Goal: Information Seeking & Learning: Find specific fact

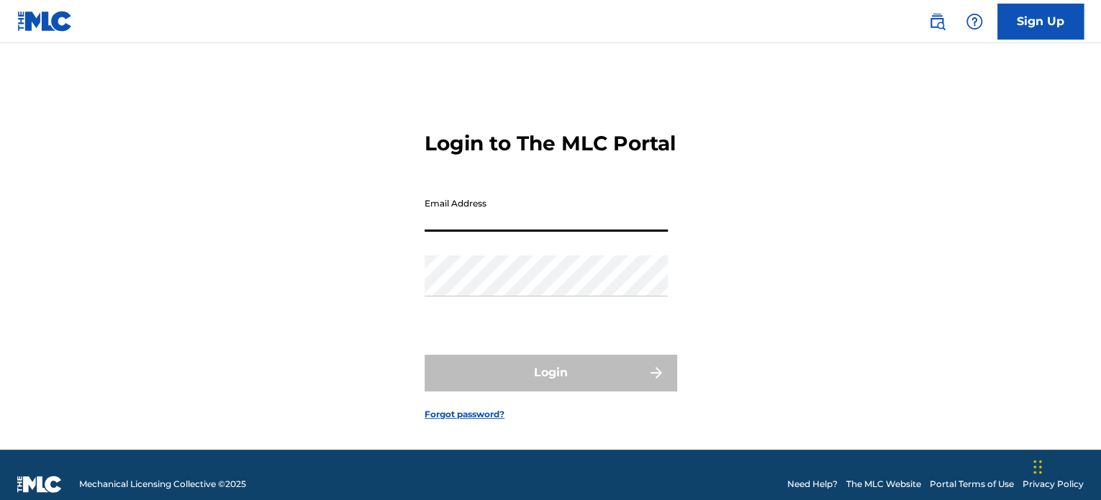
click at [594, 224] on input "Email Address" at bounding box center [546, 211] width 243 height 41
type input "[EMAIL_ADDRESS][DOMAIN_NAME]"
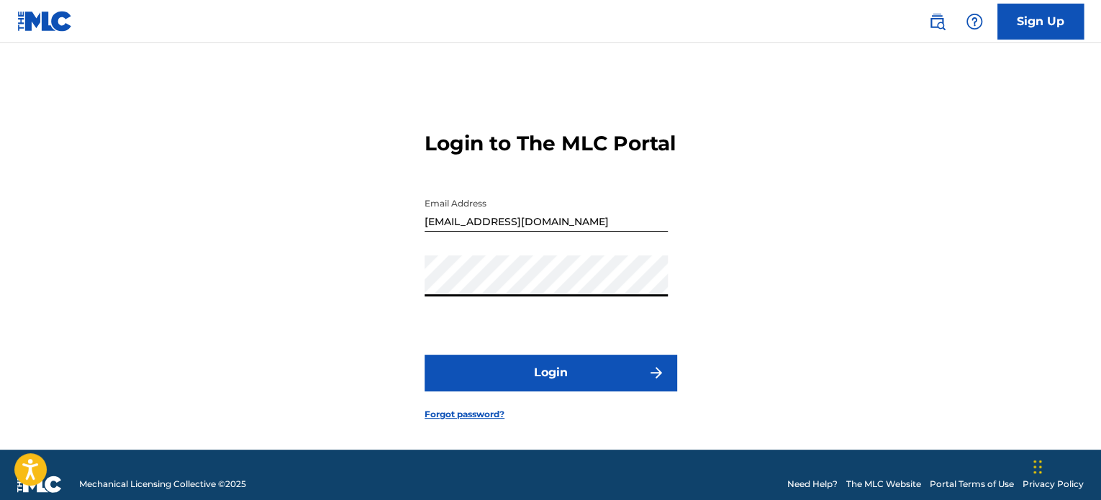
drag, startPoint x: 558, startPoint y: 379, endPoint x: 561, endPoint y: 368, distance: 11.4
click at [561, 371] on form "Login to The MLC Portal Email Address [EMAIL_ADDRESS][DOMAIN_NAME] Password Log…" at bounding box center [551, 264] width 252 height 371
click at [584, 382] on button "Login" at bounding box center [551, 373] width 252 height 36
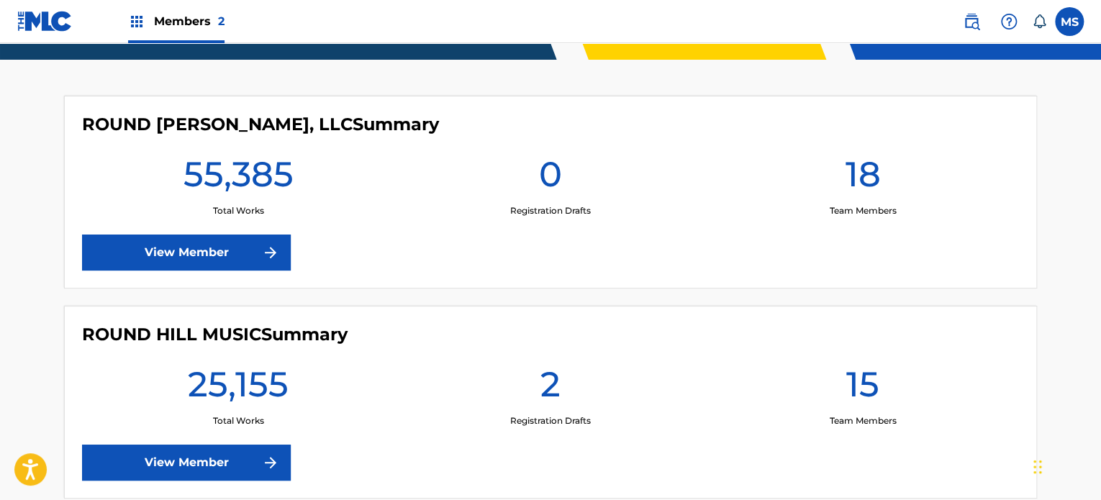
scroll to position [446, 0]
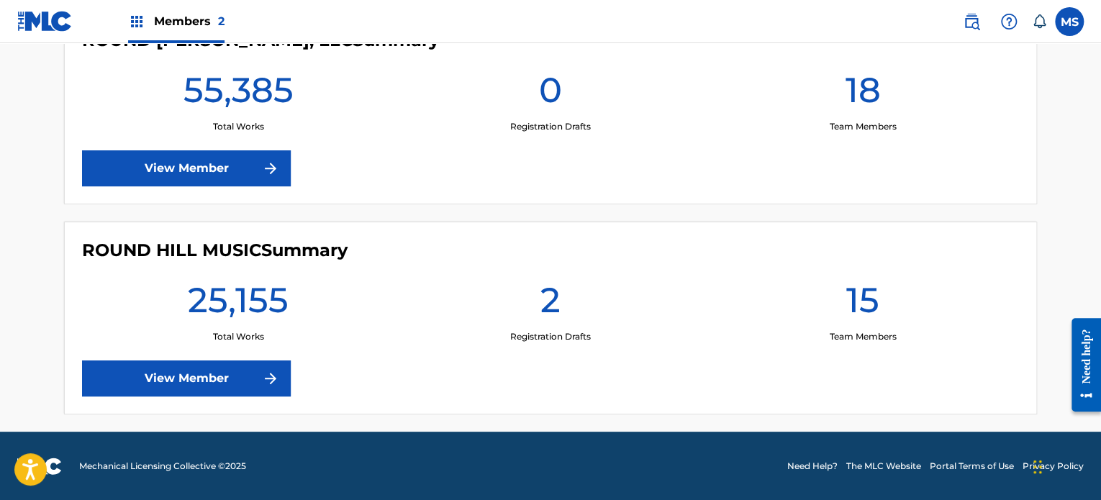
click at [263, 389] on link "View Member" at bounding box center [186, 379] width 209 height 36
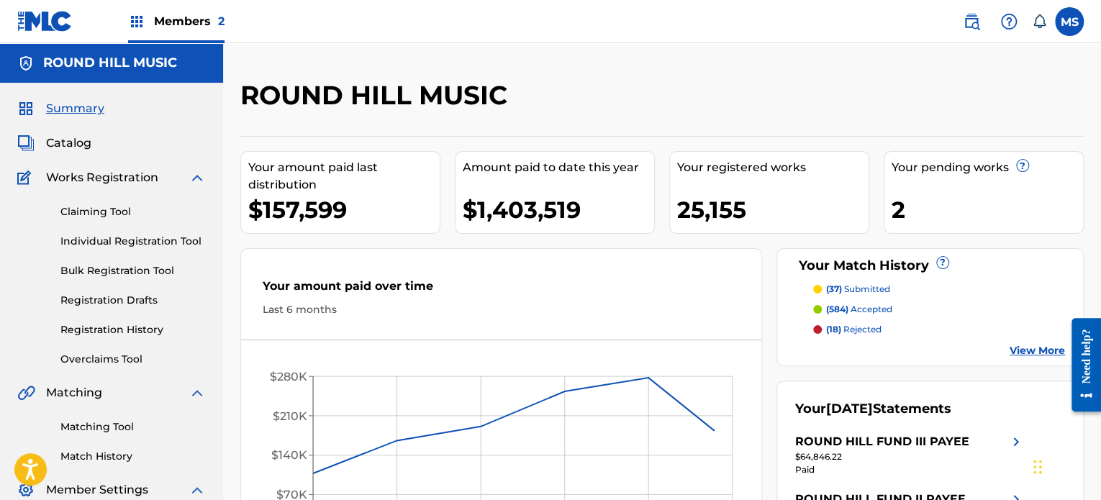
click at [60, 145] on span "Catalog" at bounding box center [68, 143] width 45 height 17
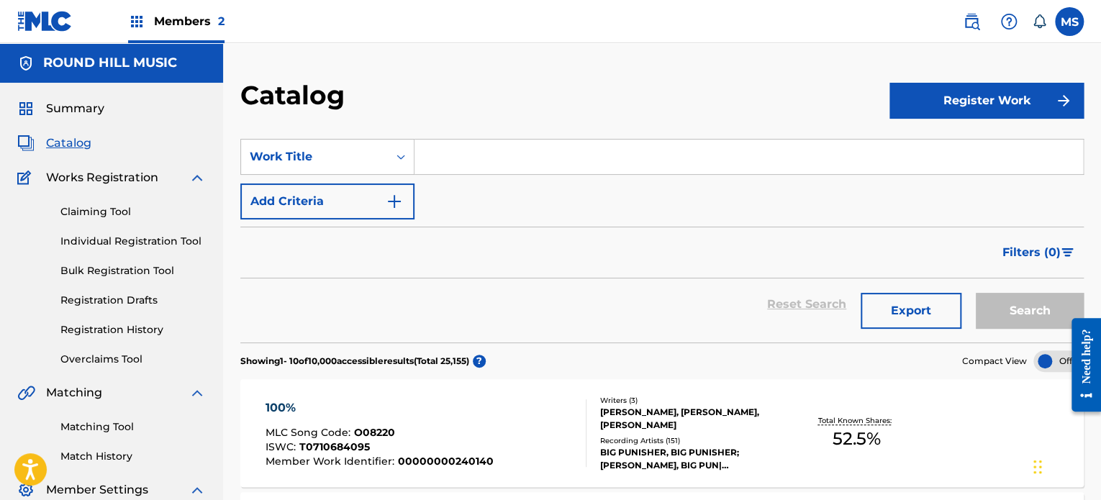
click at [437, 162] on input "Search Form" at bounding box center [749, 157] width 669 height 35
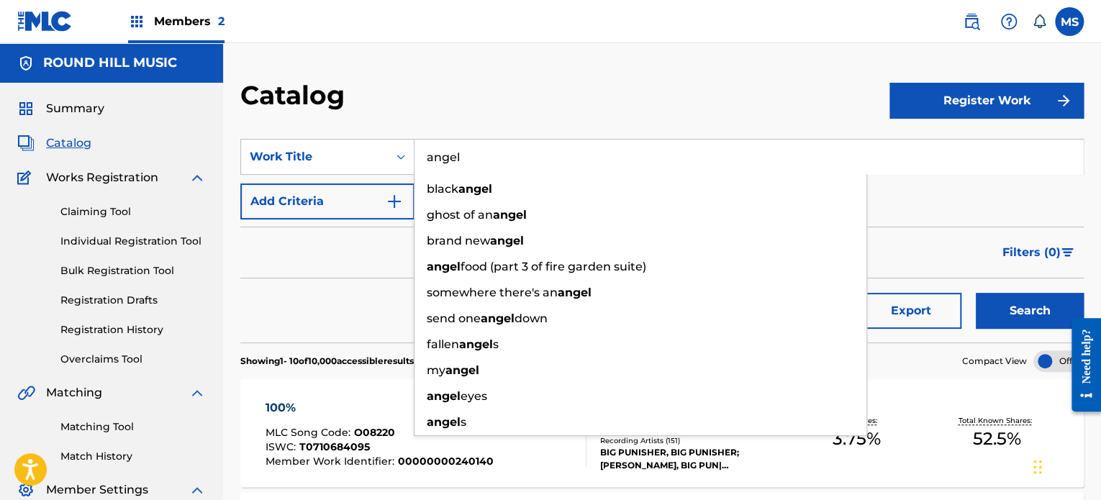
type input "angel"
click at [490, 86] on div "Catalog" at bounding box center [564, 100] width 649 height 42
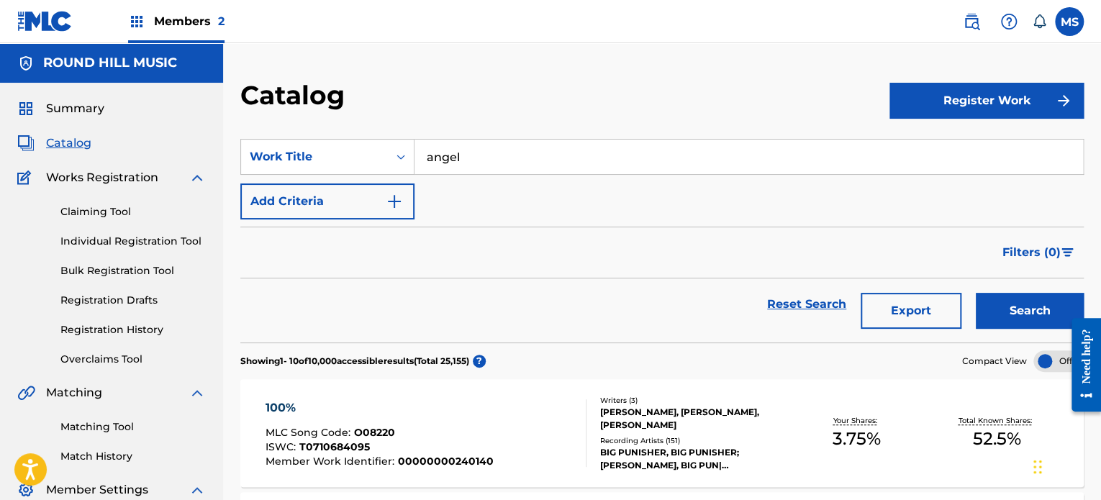
click at [369, 189] on button "Add Criteria" at bounding box center [327, 202] width 174 height 36
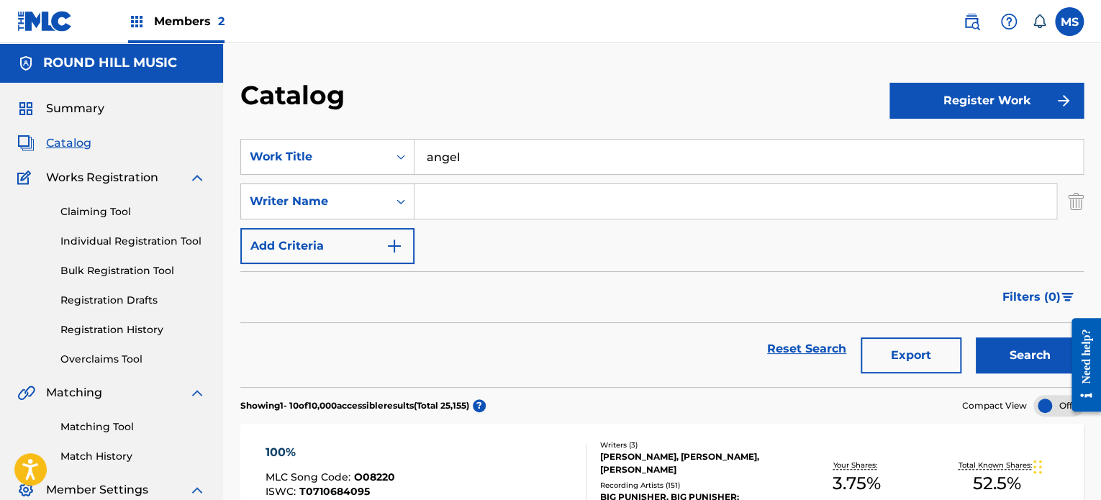
click at [492, 206] on input "Search Form" at bounding box center [736, 201] width 642 height 35
type input "del naja"
click at [976, 338] on button "Search" at bounding box center [1030, 356] width 108 height 36
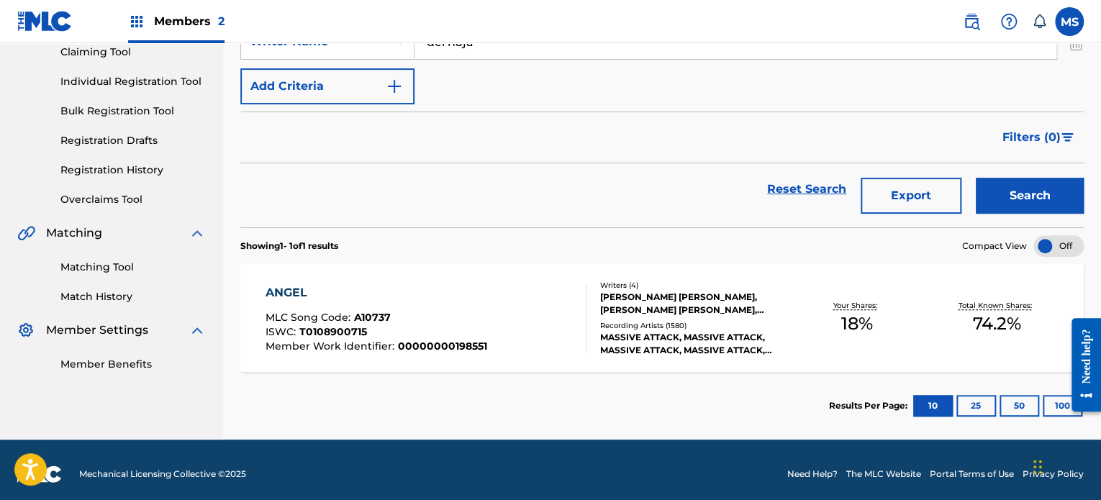
scroll to position [168, 0]
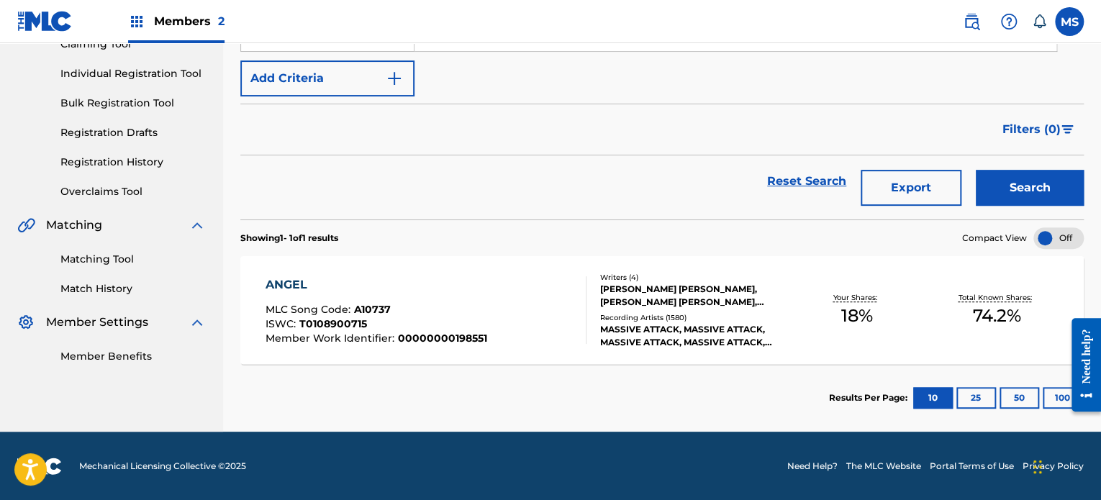
click at [504, 284] on div "ANGEL MLC Song Code : A10737 ISWC : T0108900715 Member Work Identifier : 000000…" at bounding box center [426, 310] width 320 height 68
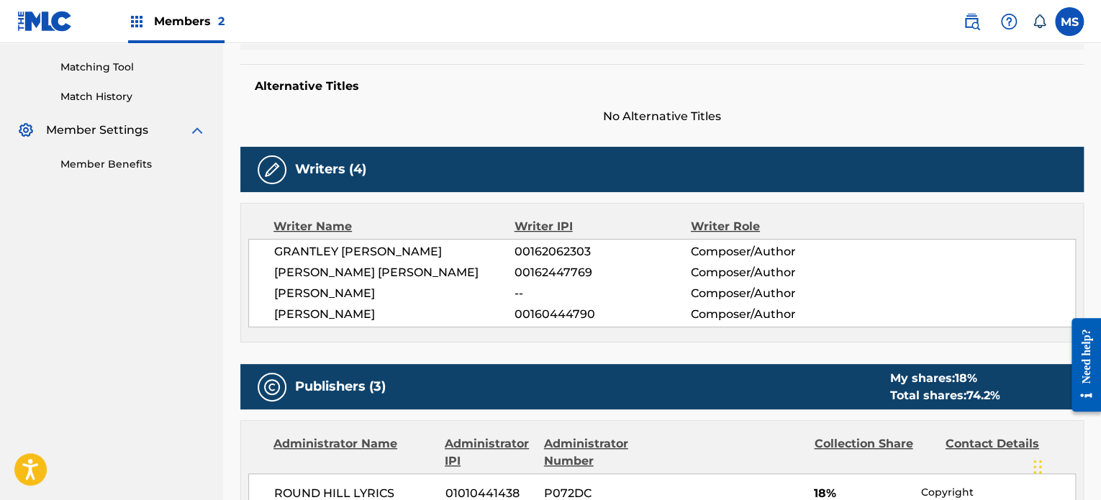
scroll to position [72, 0]
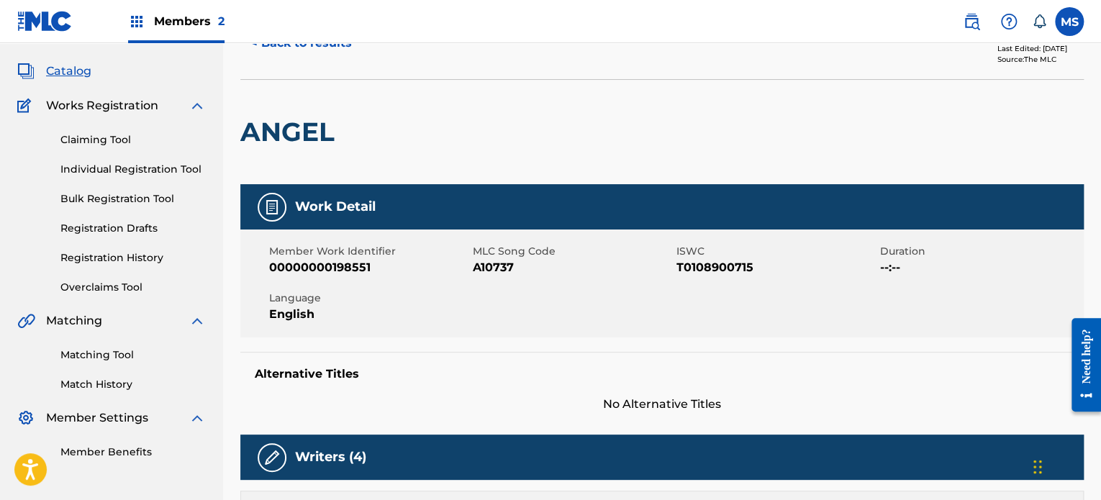
click at [338, 54] on button "< Back to results" at bounding box center [301, 43] width 122 height 36
